Goal: Information Seeking & Learning: Find specific fact

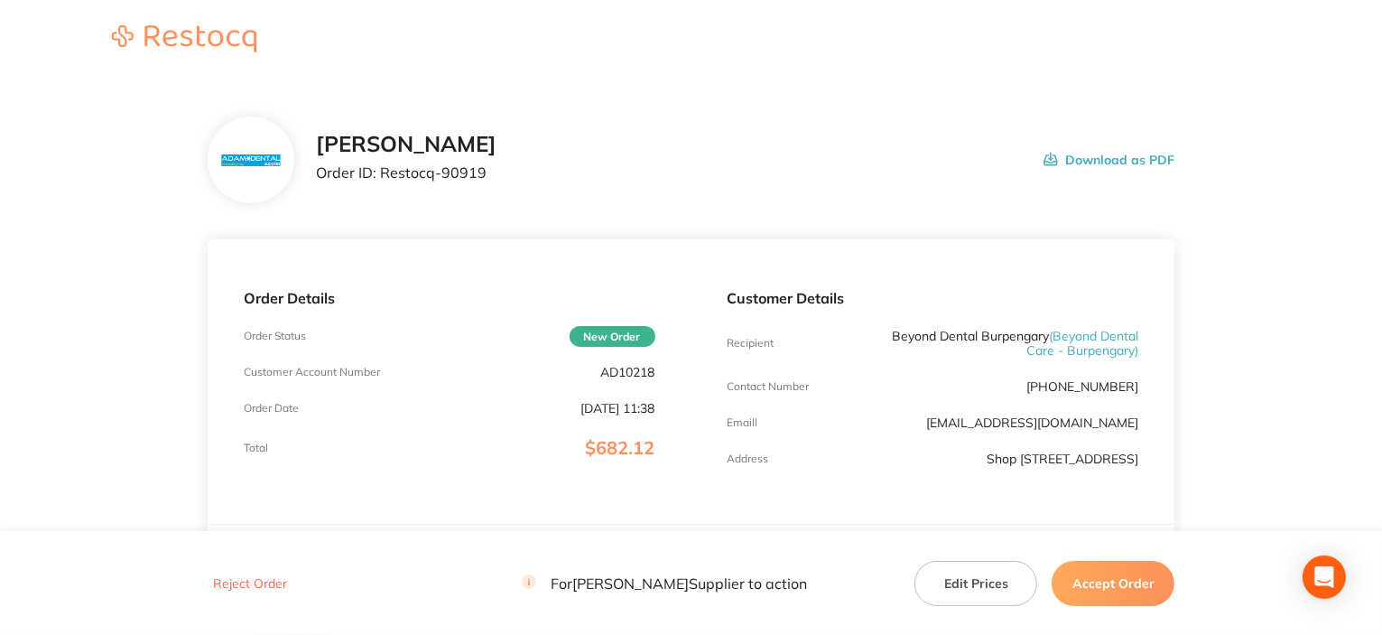
click at [648, 372] on p "AD10218" at bounding box center [628, 372] width 54 height 14
copy p "AD10218"
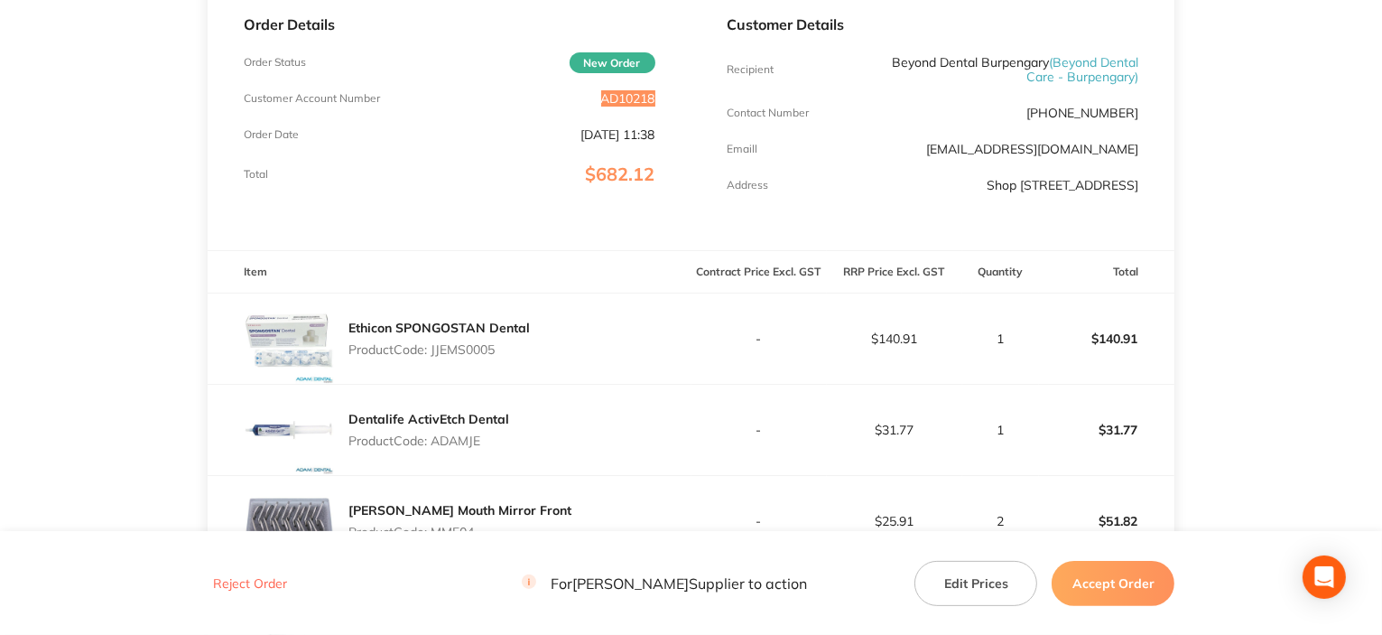
scroll to position [361, 0]
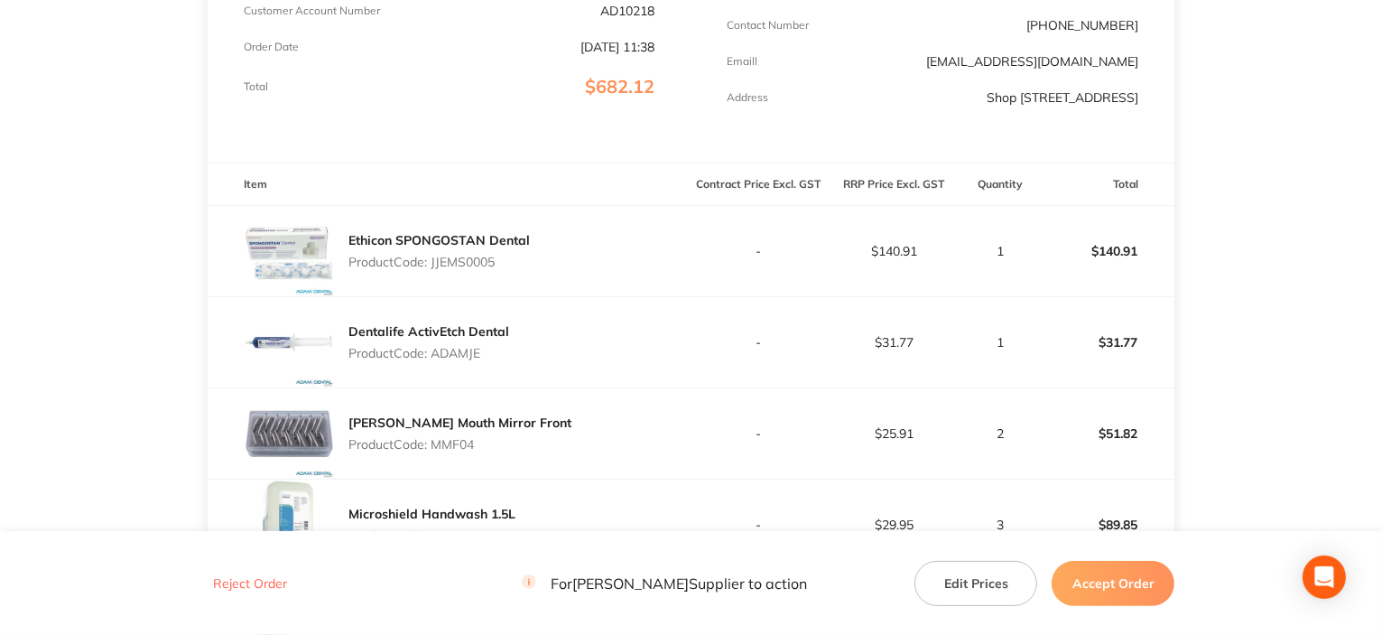
click at [458, 269] on p "Product Code: JJEMS0005" at bounding box center [439, 262] width 181 height 14
copy p "JJEMS0005"
click at [471, 360] on p "Product Code: ADAMJE" at bounding box center [429, 353] width 161 height 14
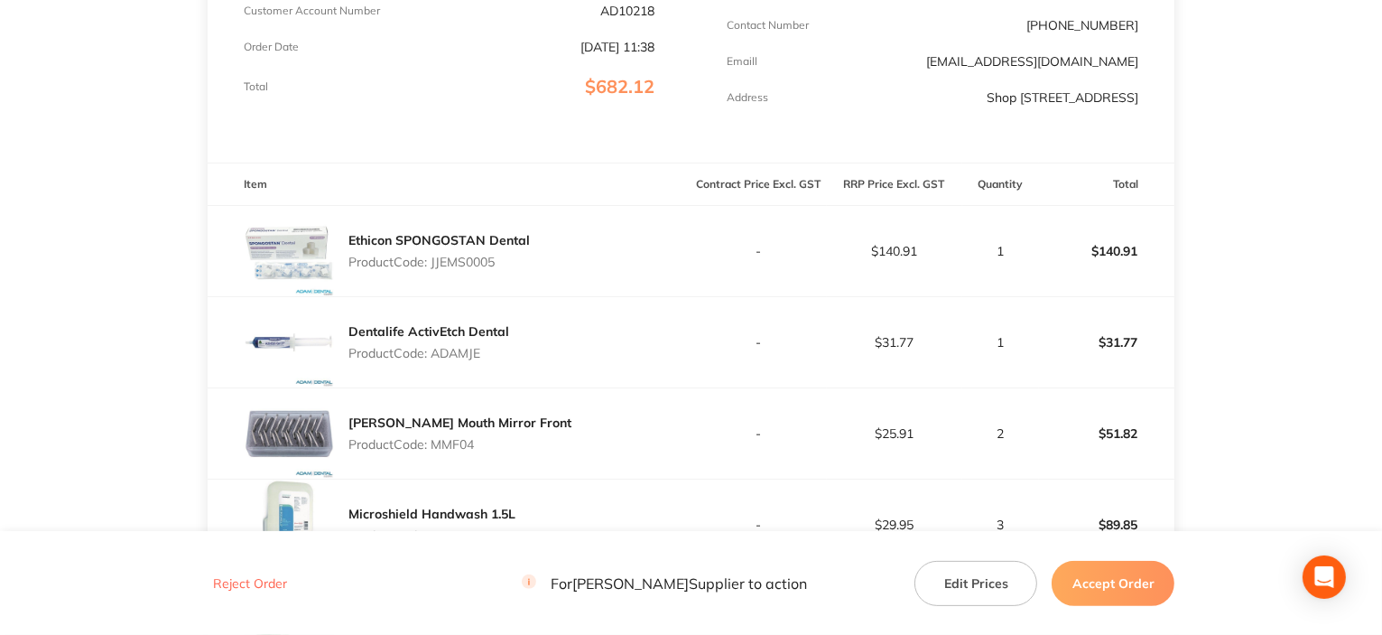
copy p "ADAMJE"
click at [453, 451] on p "Product Code: MMF04" at bounding box center [460, 444] width 223 height 14
copy p "MMF04"
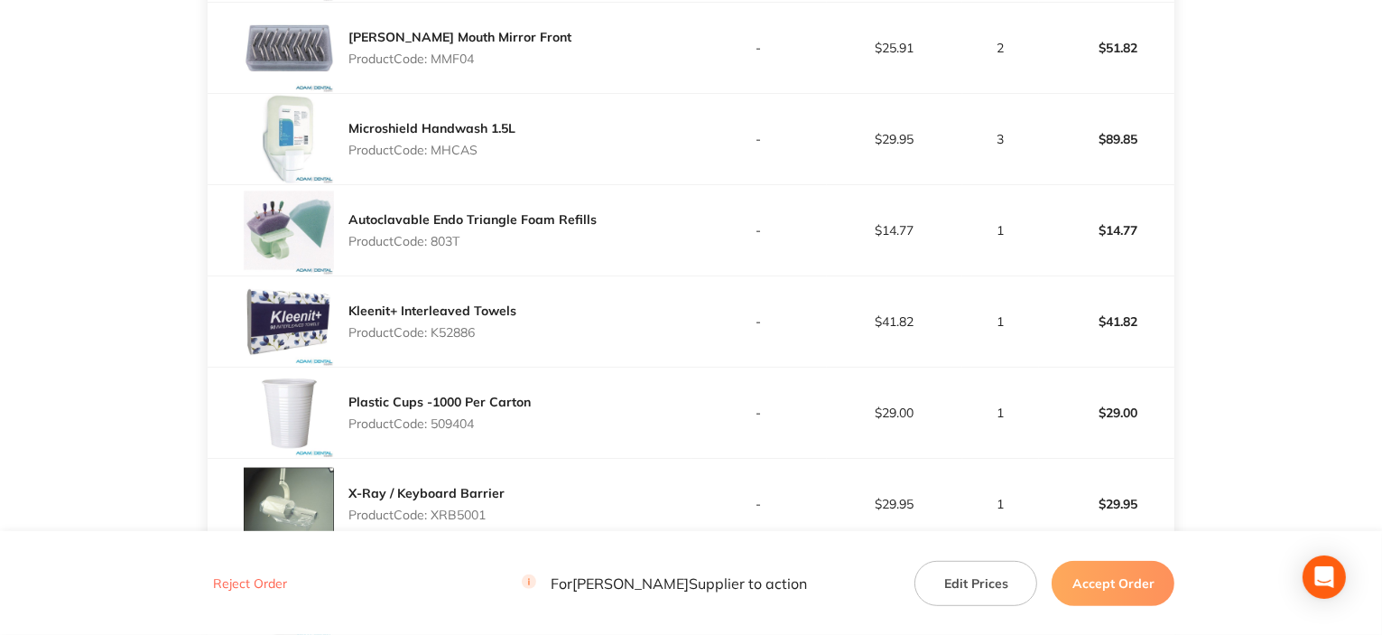
scroll to position [813, 0]
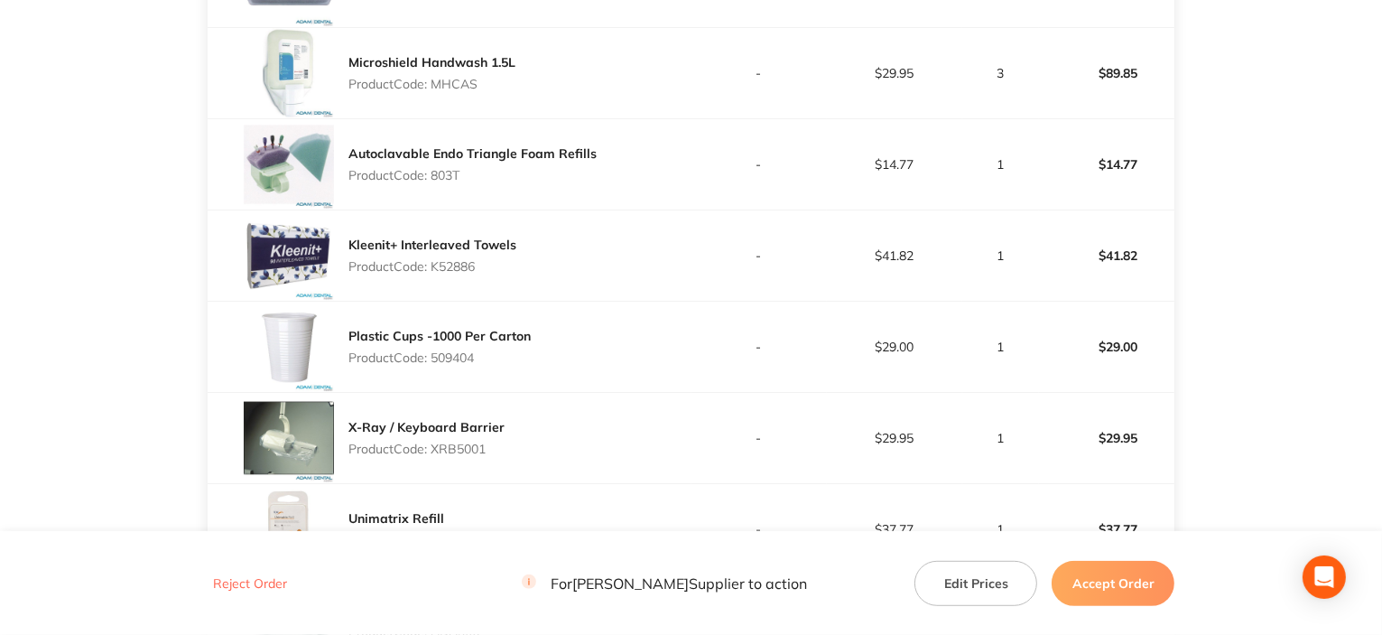
click at [458, 91] on p "Product Code: MHCAS" at bounding box center [432, 84] width 167 height 14
copy p "MHCAS"
click at [442, 182] on p "Product Code: 803T" at bounding box center [473, 175] width 248 height 14
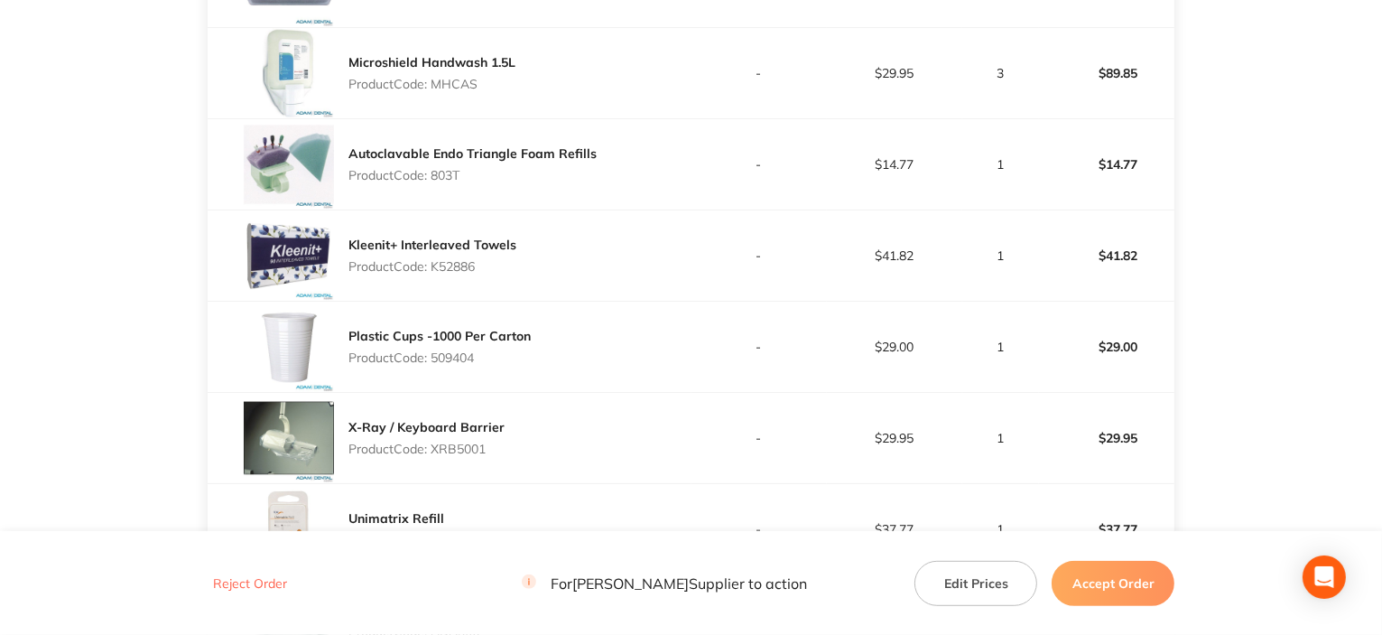
copy p "803T"
click at [450, 274] on p "Product Code: K52886" at bounding box center [433, 266] width 168 height 14
copy p "K52886"
click at [463, 365] on p "Product Code: 509404" at bounding box center [440, 357] width 182 height 14
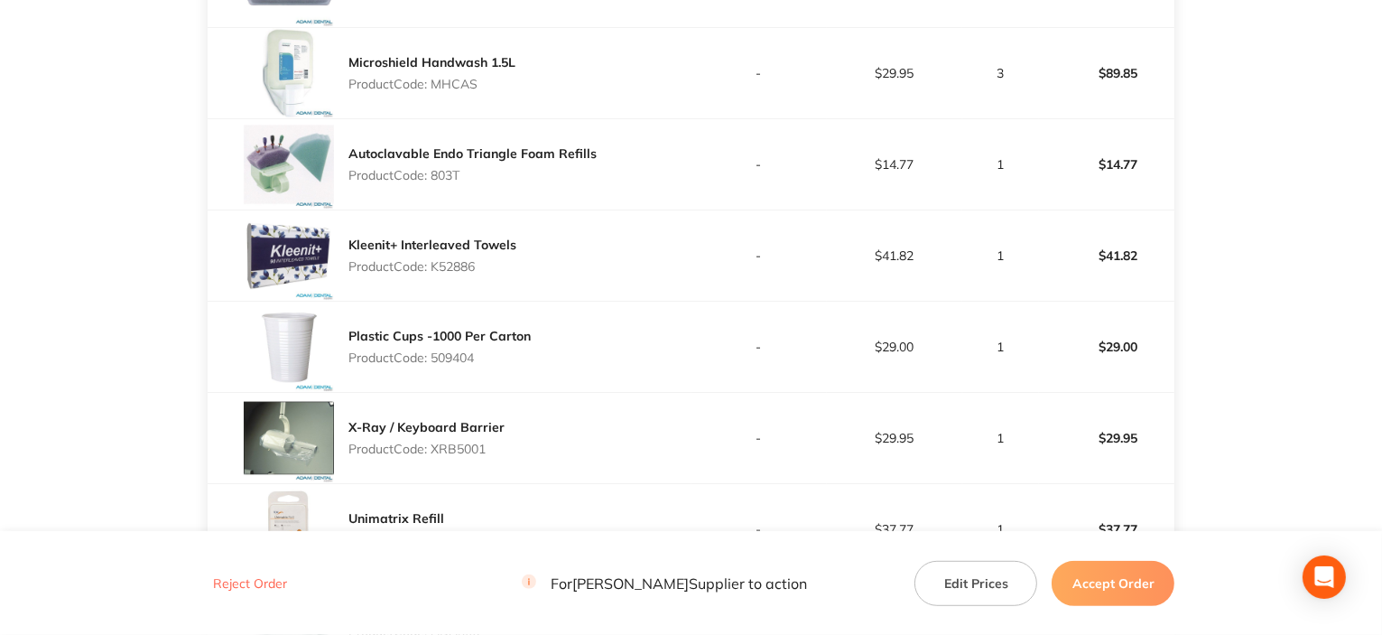
click at [463, 365] on p "Product Code: 509404" at bounding box center [440, 357] width 182 height 14
copy p "509404"
click at [446, 456] on p "Product Code: XRB5001" at bounding box center [427, 449] width 156 height 14
copy p "XRB5001"
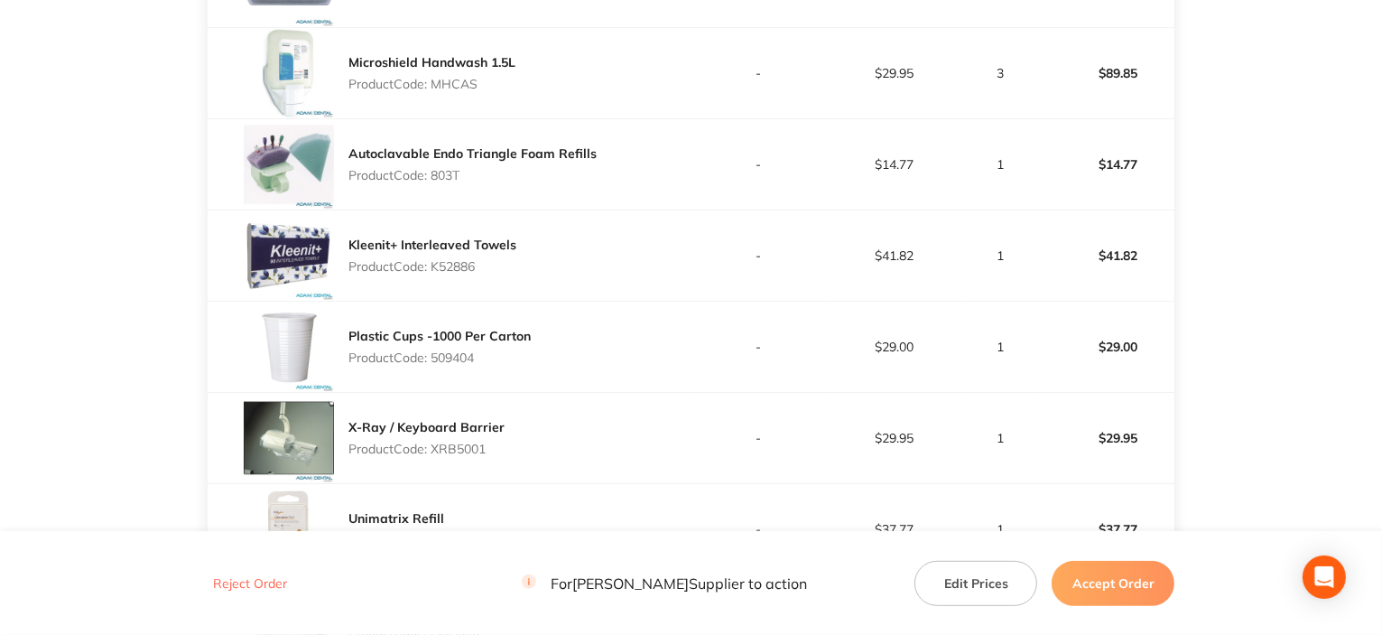
scroll to position [1084, 0]
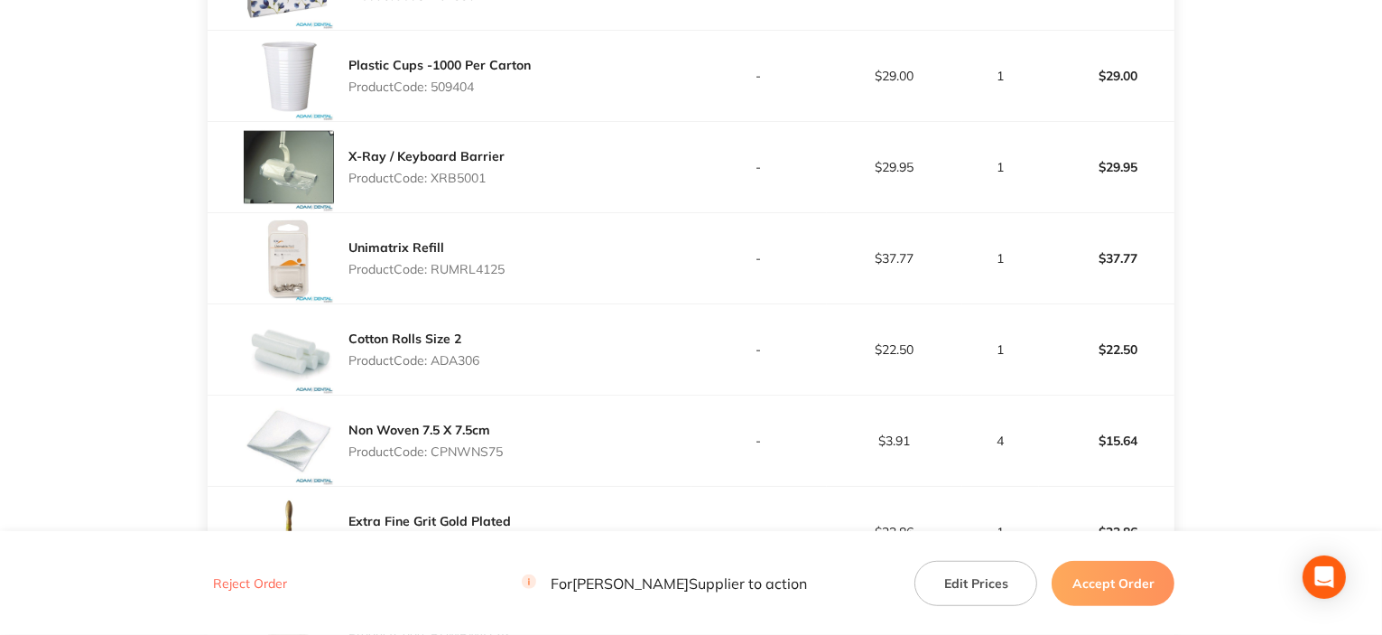
click at [485, 276] on p "Product Code: RUMRL4125" at bounding box center [427, 269] width 156 height 14
copy p "RUMRL4125"
click at [460, 368] on p "Product Code: ADA306" at bounding box center [414, 360] width 131 height 14
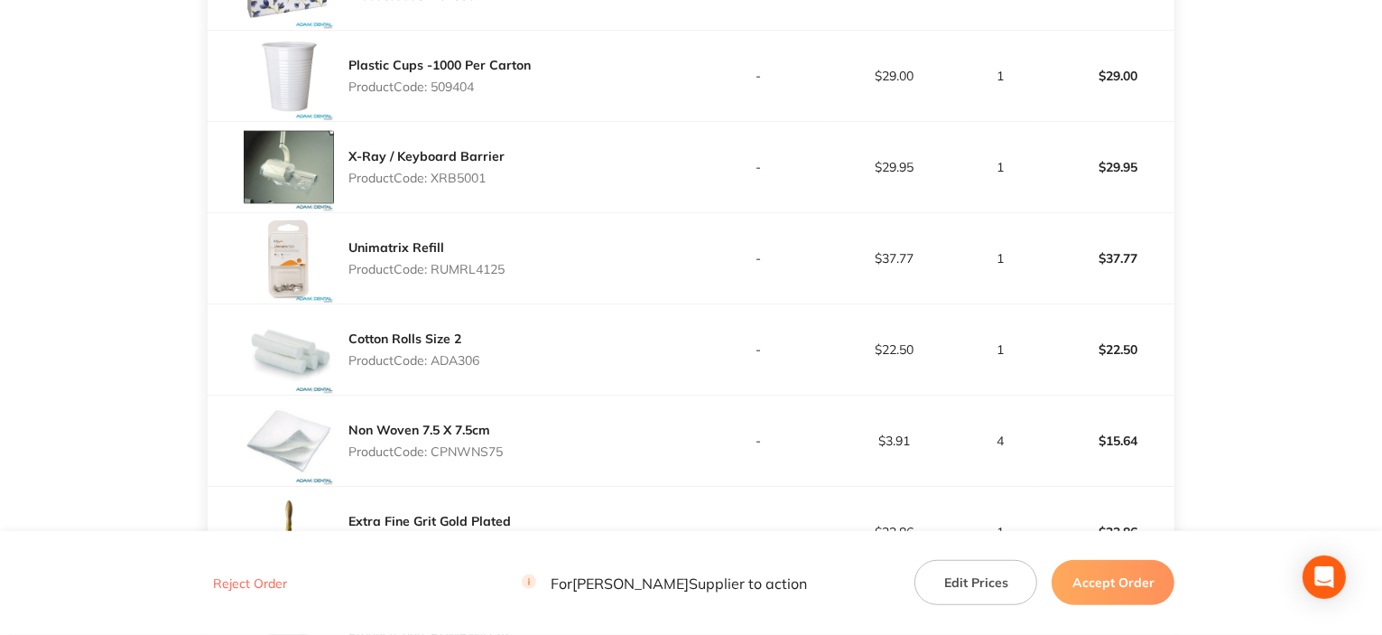
click at [494, 459] on p "Product Code: CPNWNS75" at bounding box center [426, 451] width 154 height 14
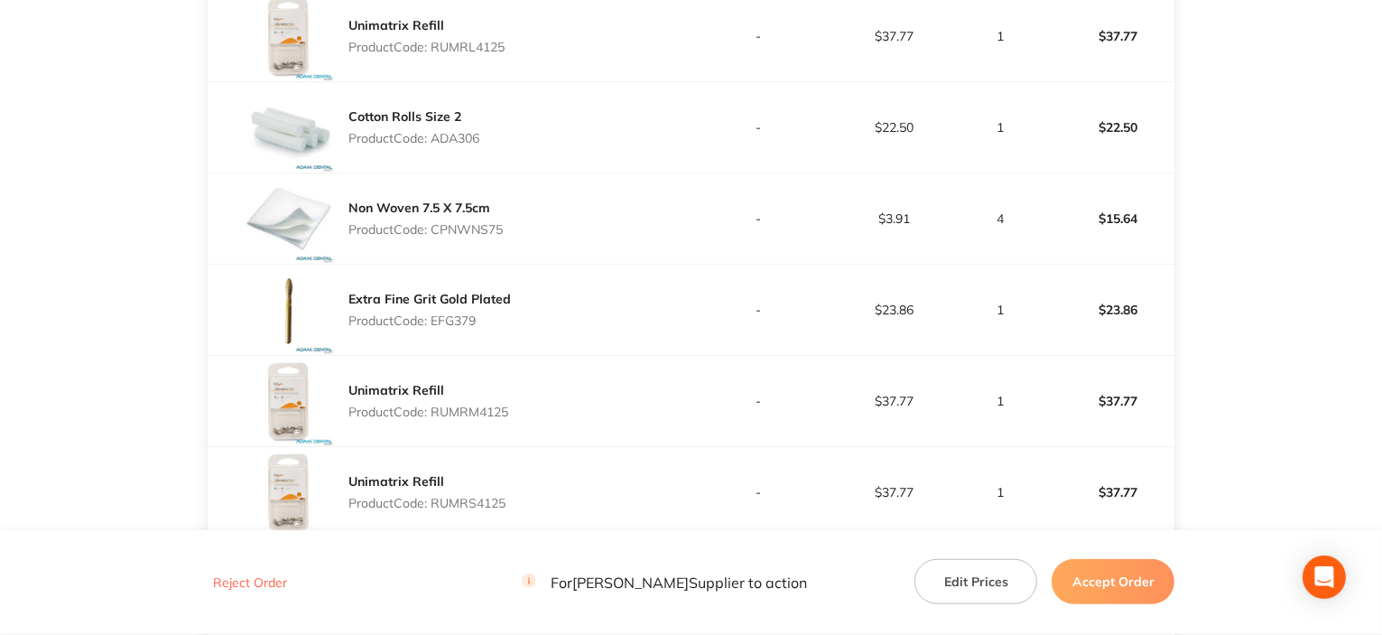
scroll to position [1445, 0]
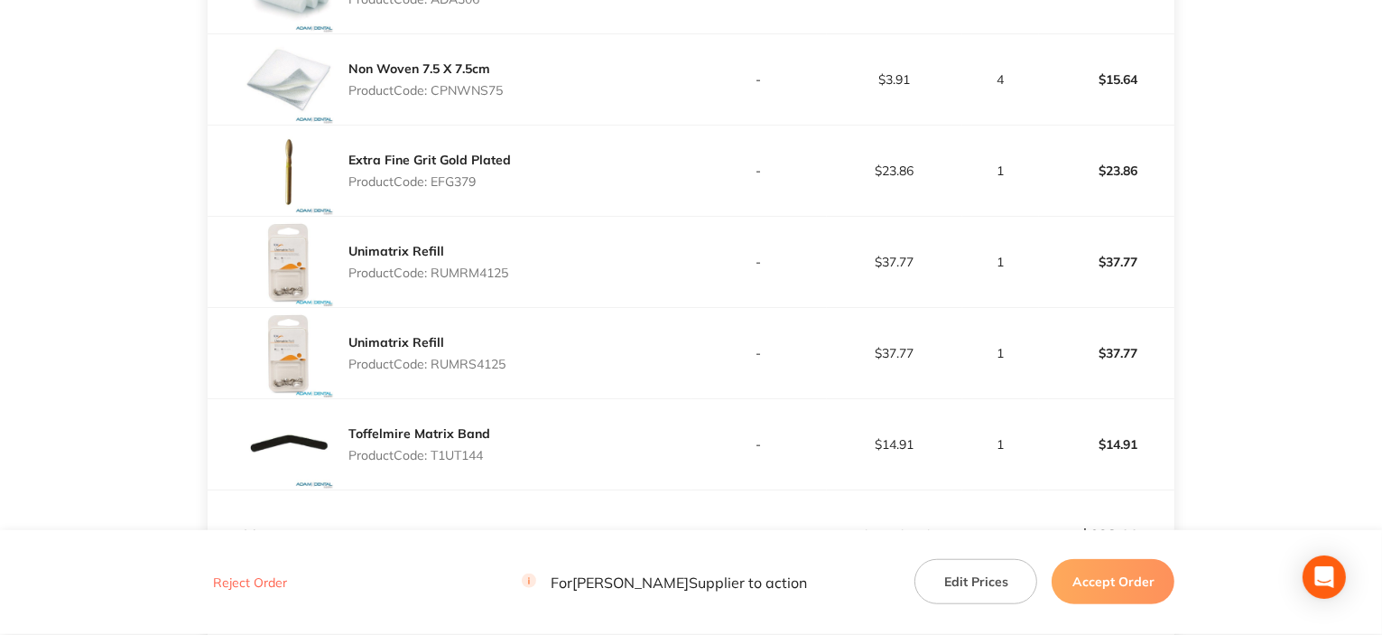
click at [451, 189] on p "Product Code: EFG379" at bounding box center [430, 181] width 163 height 14
click at [465, 280] on p "Product Code: RUMRM4125" at bounding box center [429, 272] width 160 height 14
click at [467, 371] on p "Product Code: RUMRS4125" at bounding box center [427, 364] width 157 height 14
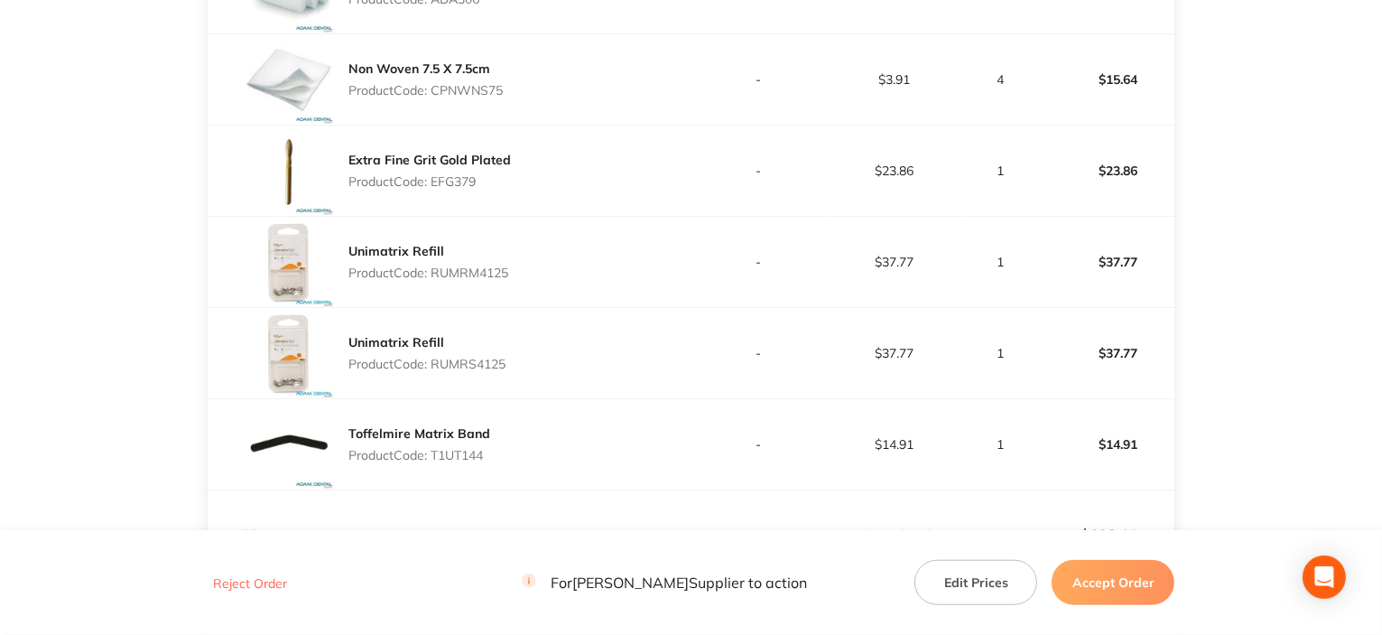
click at [467, 371] on p "Product Code: RUMRS4125" at bounding box center [427, 364] width 157 height 14
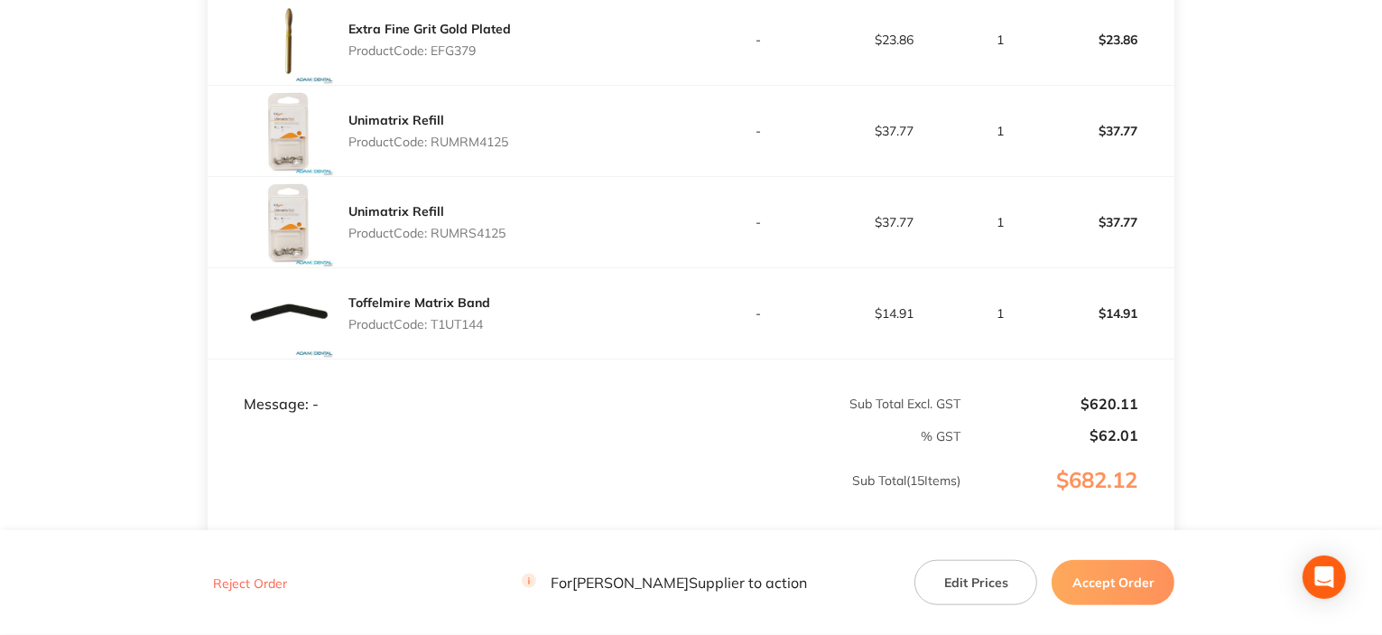
scroll to position [1625, 0]
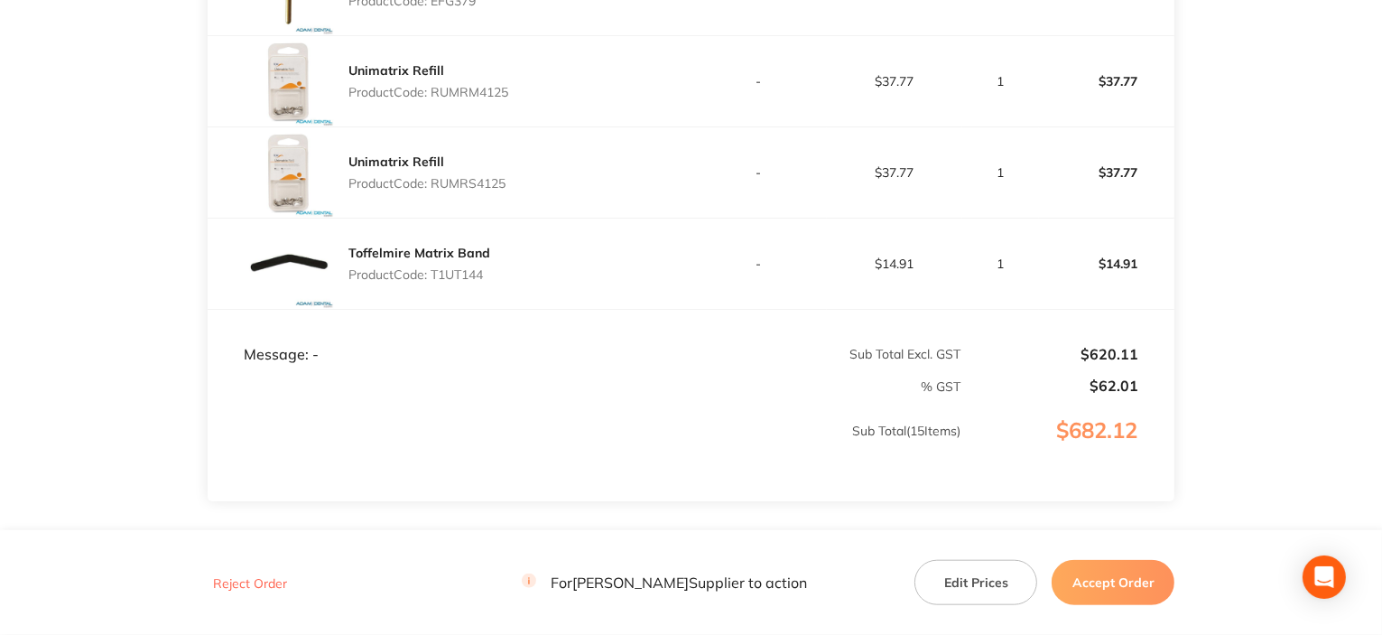
click at [452, 282] on p "Product Code: T1UT144" at bounding box center [420, 274] width 142 height 14
drag, startPoint x: 880, startPoint y: 302, endPoint x: 876, endPoint y: 313, distance: 12.6
click at [880, 302] on td "$14.91" at bounding box center [894, 264] width 135 height 91
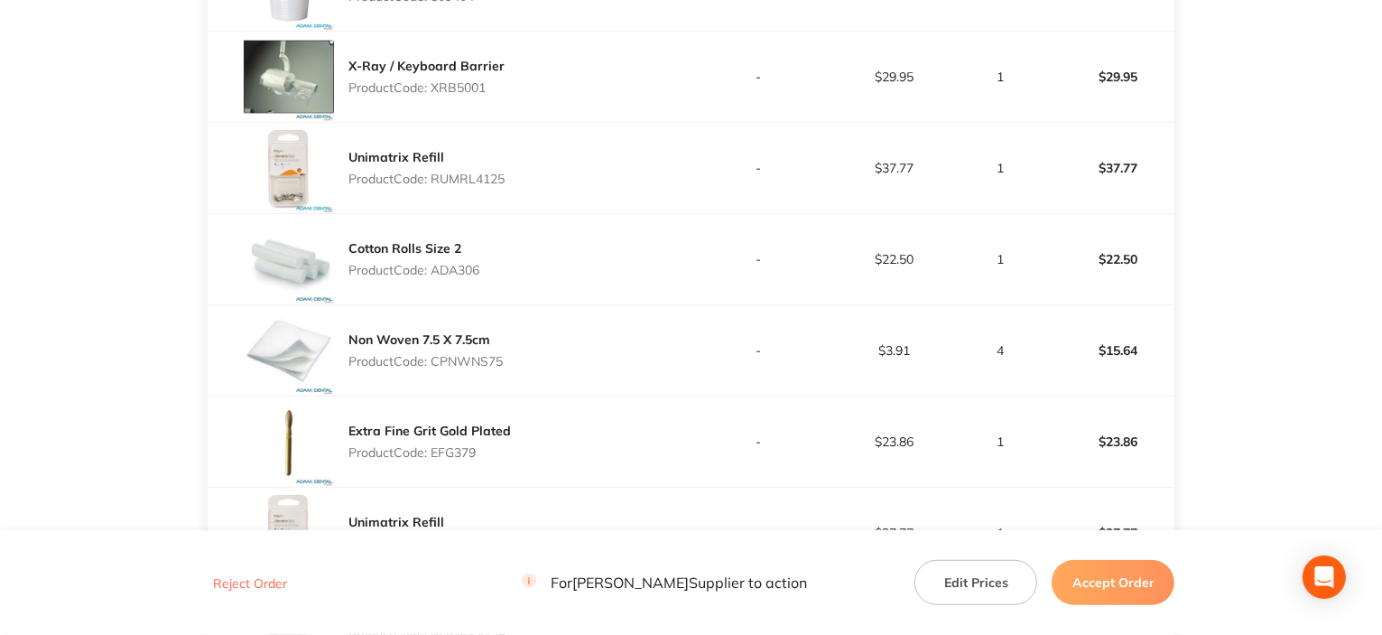
scroll to position [813, 0]
